Goal: Download file/media

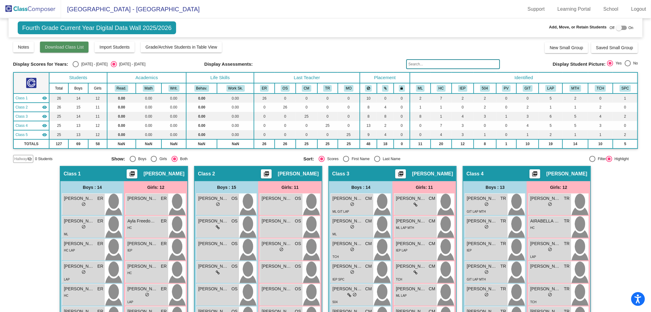
click at [77, 48] on span "Download Class List" at bounding box center [64, 47] width 39 height 5
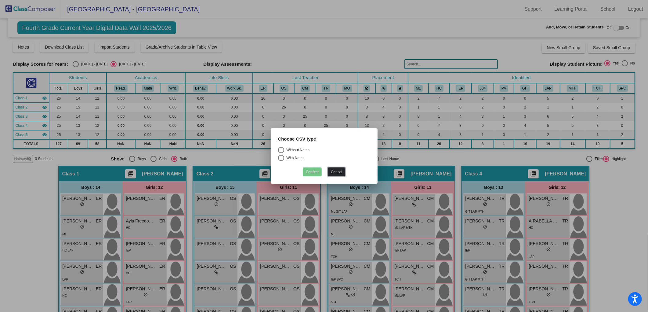
click at [340, 173] on button "Cancel" at bounding box center [336, 171] width 17 height 9
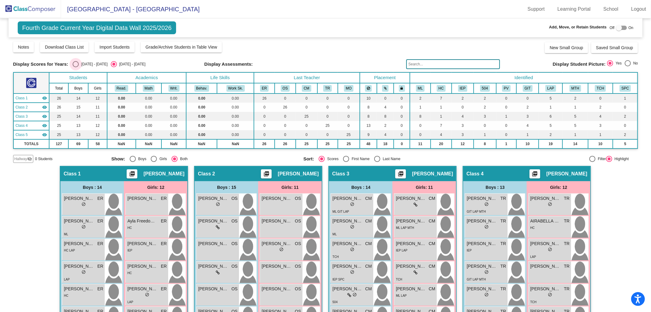
click at [77, 63] on div "Select an option" at bounding box center [76, 64] width 6 height 6
click at [76, 67] on input "[DATE] - [DATE]" at bounding box center [75, 67] width 0 height 0
radio input "true"
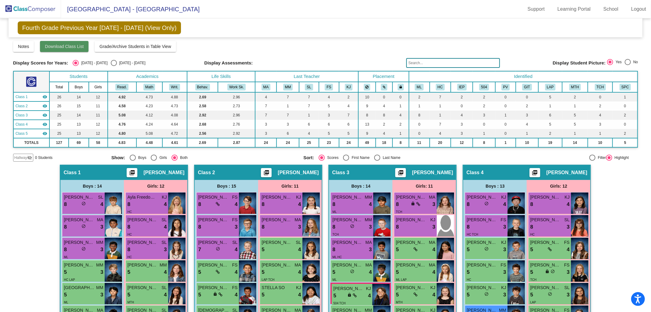
click at [71, 45] on span "Download Class List" at bounding box center [64, 46] width 39 height 5
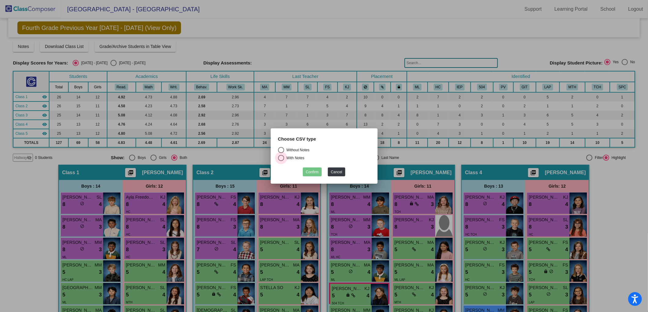
click at [282, 157] on div "Select an option" at bounding box center [281, 158] width 6 height 6
click at [281, 161] on input "With Notes" at bounding box center [281, 161] width 0 height 0
radio input "true"
click at [314, 172] on button "Confirm" at bounding box center [312, 171] width 19 height 9
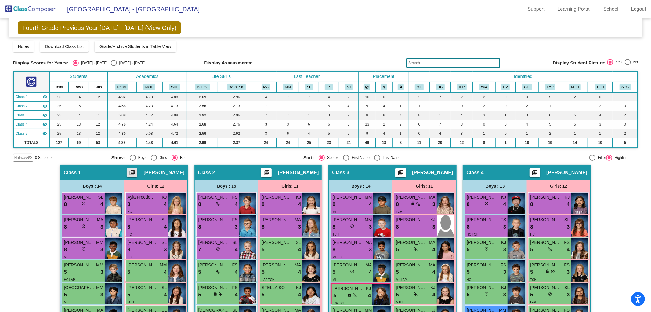
click at [136, 171] on mat-icon "picture_as_pdf" at bounding box center [132, 174] width 7 height 9
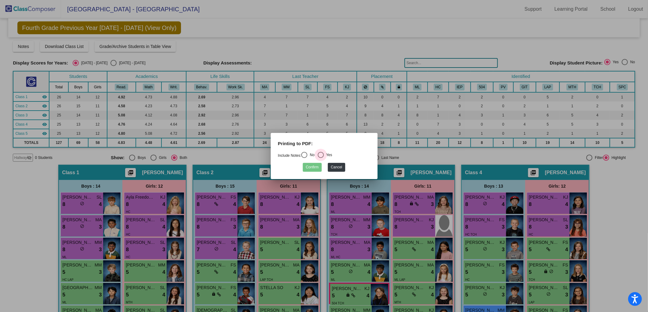
click at [321, 155] on div "Select an option" at bounding box center [321, 155] width 6 height 6
click at [321, 158] on input "Yes" at bounding box center [321, 158] width 0 height 0
radio input "true"
click at [309, 168] on button "Confirm" at bounding box center [312, 167] width 19 height 9
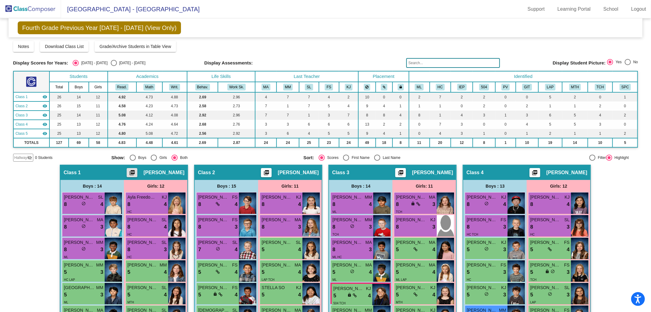
click at [111, 62] on div "Select an option" at bounding box center [114, 63] width 6 height 6
click at [114, 66] on input "[DATE] - [DATE]" at bounding box center [114, 66] width 0 height 0
radio input "true"
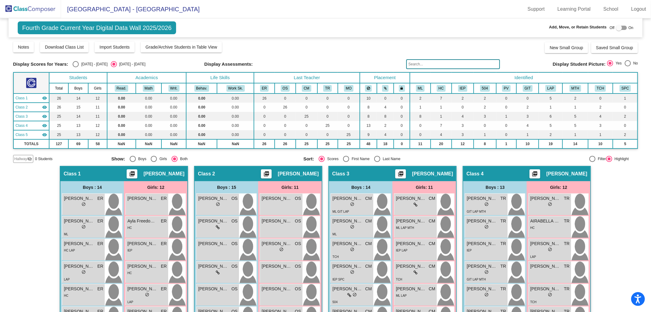
click at [27, 6] on img at bounding box center [30, 9] width 61 height 18
